Goal: Navigation & Orientation: Go to known website

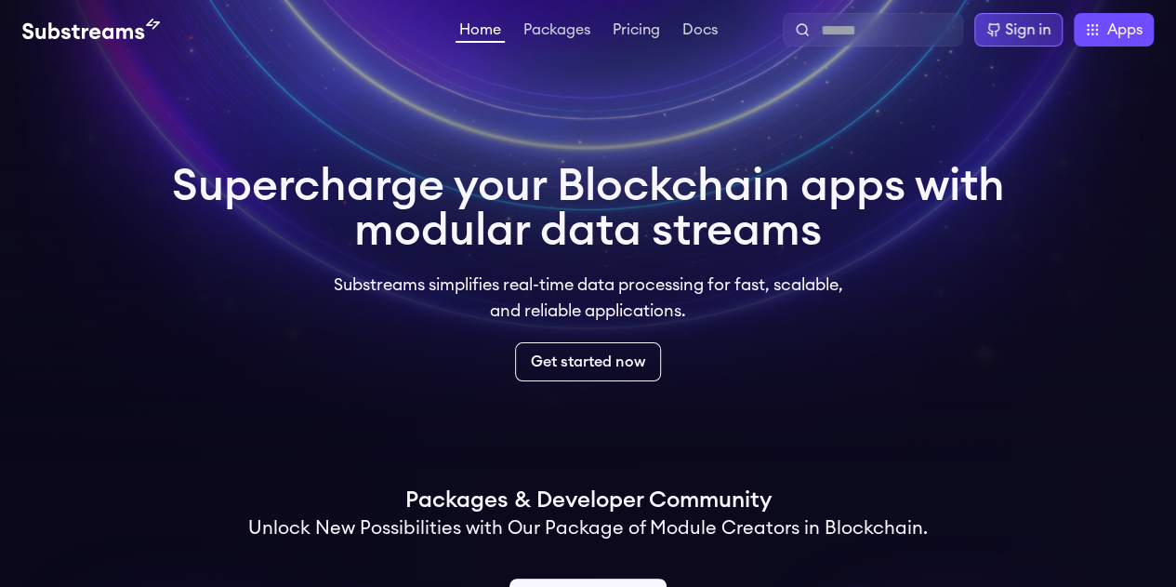
click at [1019, 30] on div "Sign in" at bounding box center [1028, 30] width 46 height 22
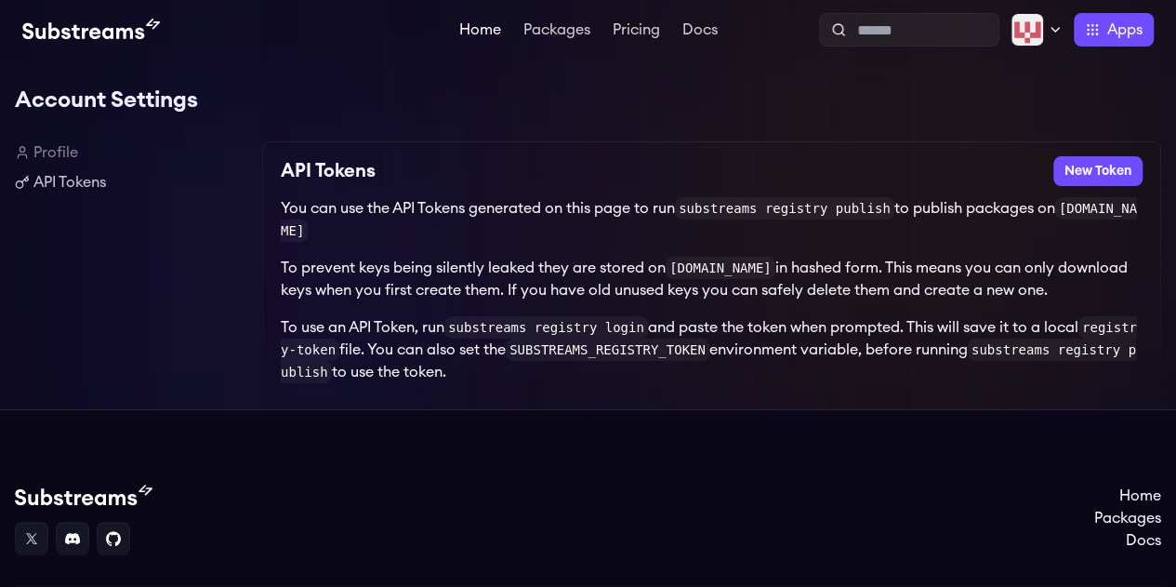
click at [488, 33] on link "Home" at bounding box center [479, 31] width 49 height 19
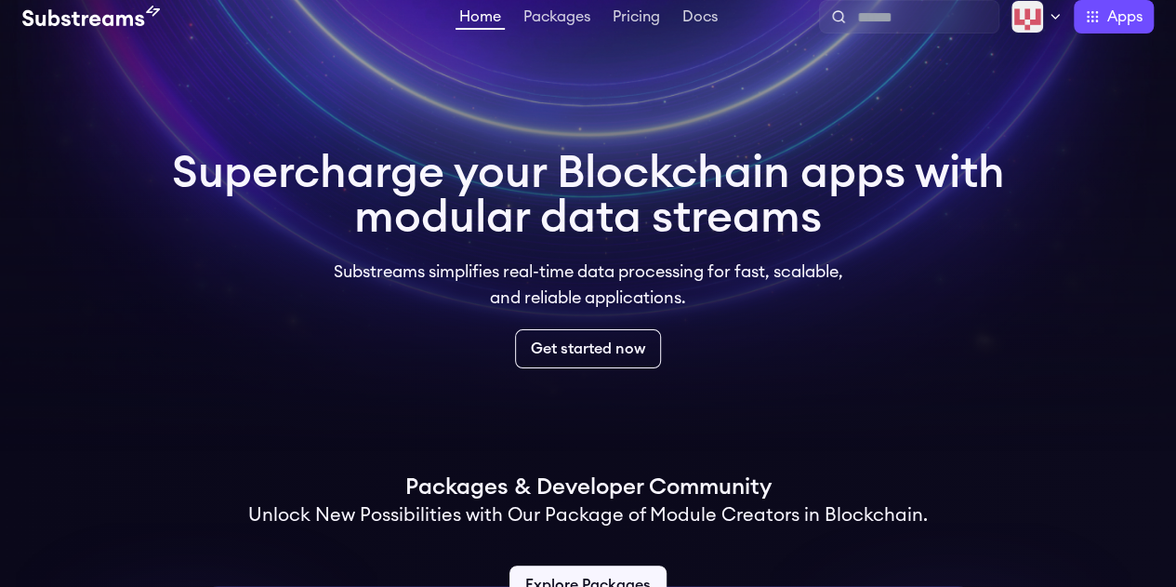
scroll to position [186, 0]
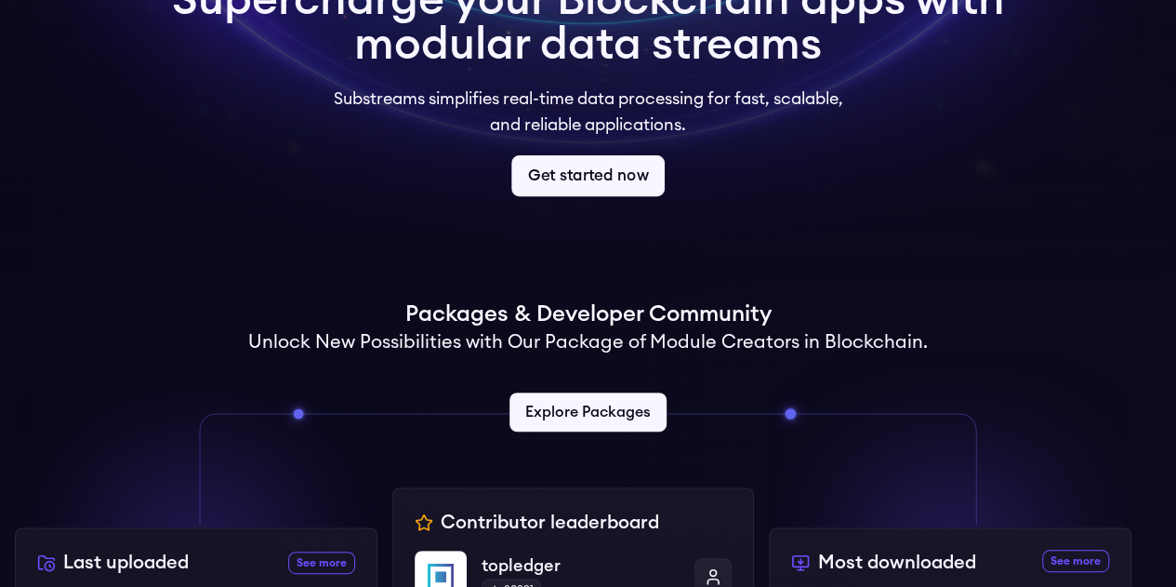
click at [586, 163] on link "Get started now" at bounding box center [587, 175] width 153 height 41
